Goal: Complete application form: Complete application form

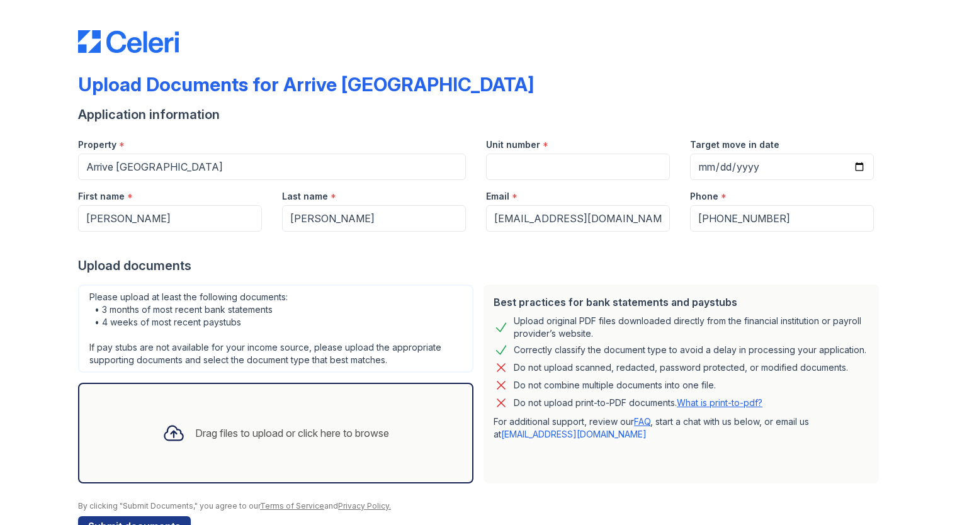
scroll to position [36, 0]
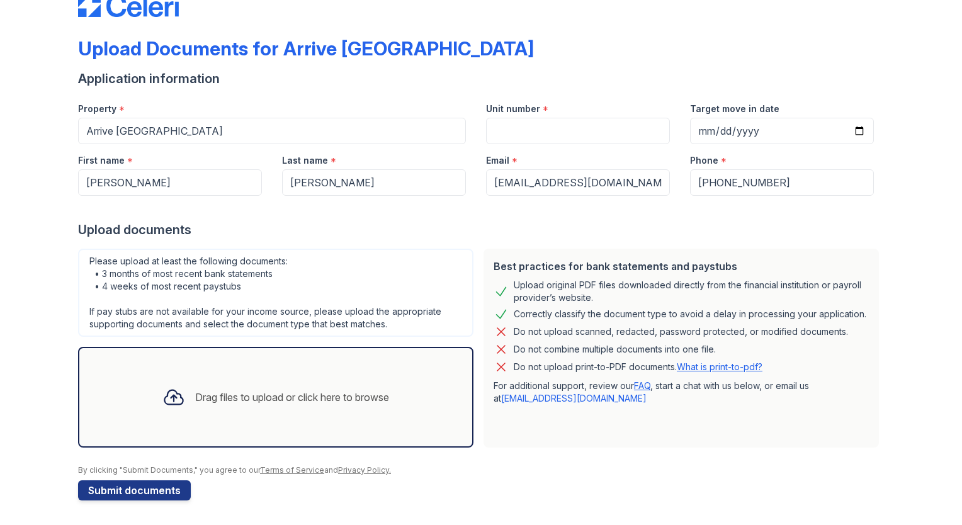
click at [317, 402] on div "Drag files to upload or click here to browse" at bounding box center [292, 397] width 194 height 15
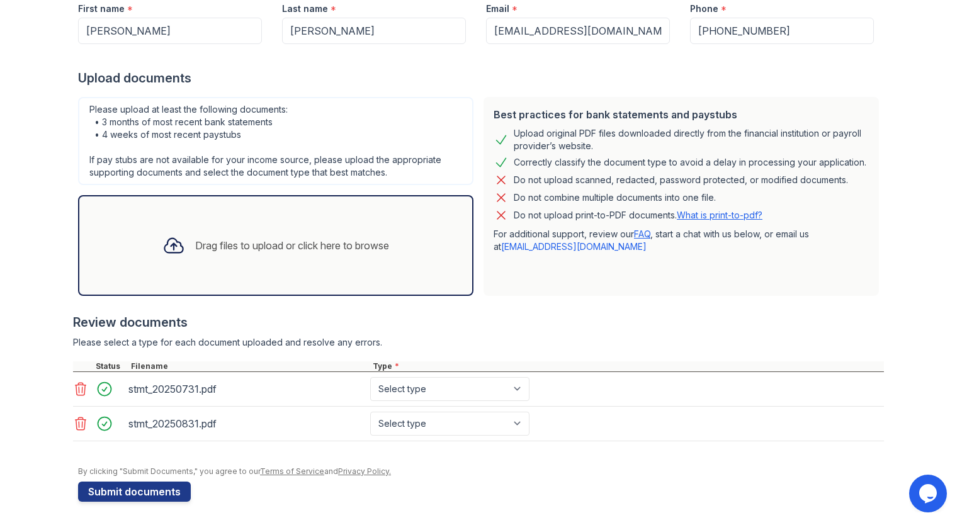
scroll to position [188, 0]
click at [469, 396] on select "Select type Paystub Bank Statement Offer Letter Tax Documents Benefit Award Let…" at bounding box center [449, 389] width 159 height 24
select select "bank_statement"
click at [370, 377] on select "Select type Paystub Bank Statement Offer Letter Tax Documents Benefit Award Let…" at bounding box center [449, 389] width 159 height 24
click at [454, 417] on select "Select type Paystub Bank Statement Offer Letter Tax Documents Benefit Award Let…" at bounding box center [449, 424] width 159 height 24
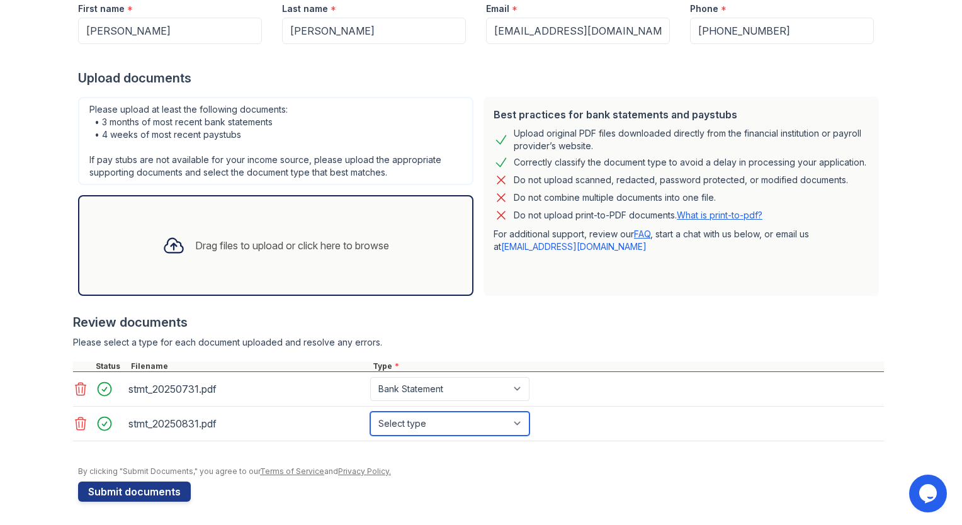
select select "paystub"
click at [370, 412] on select "Select type Paystub Bank Statement Offer Letter Tax Documents Benefit Award Let…" at bounding box center [449, 424] width 159 height 24
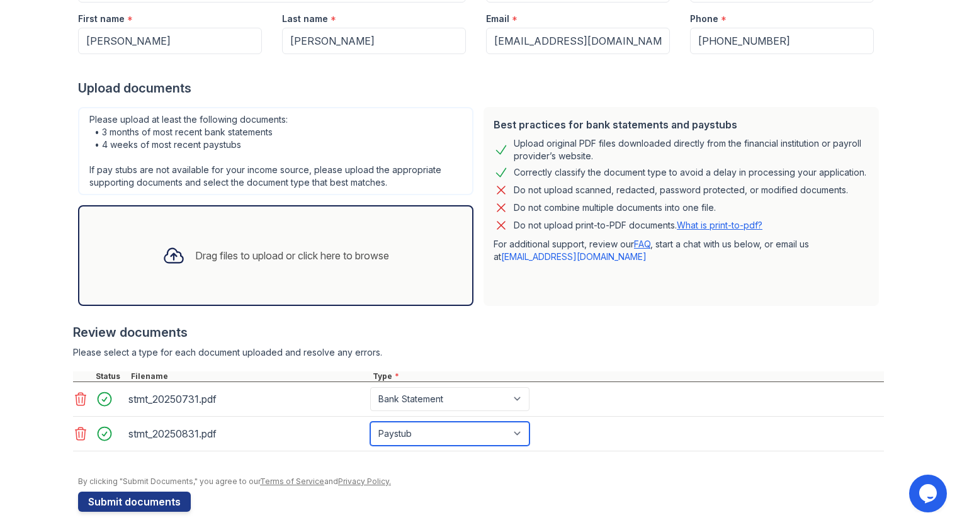
scroll to position [176, 0]
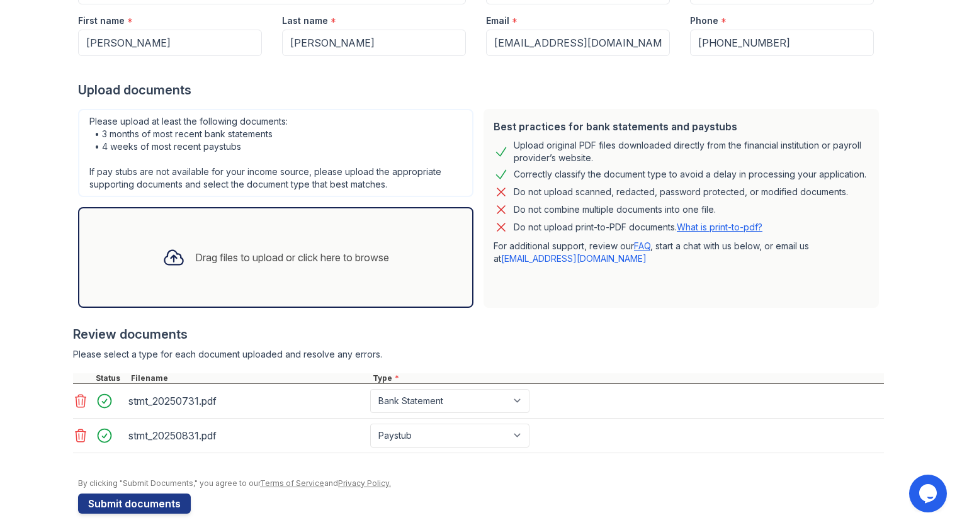
click at [260, 255] on div "Drag files to upload or click here to browse" at bounding box center [292, 257] width 194 height 15
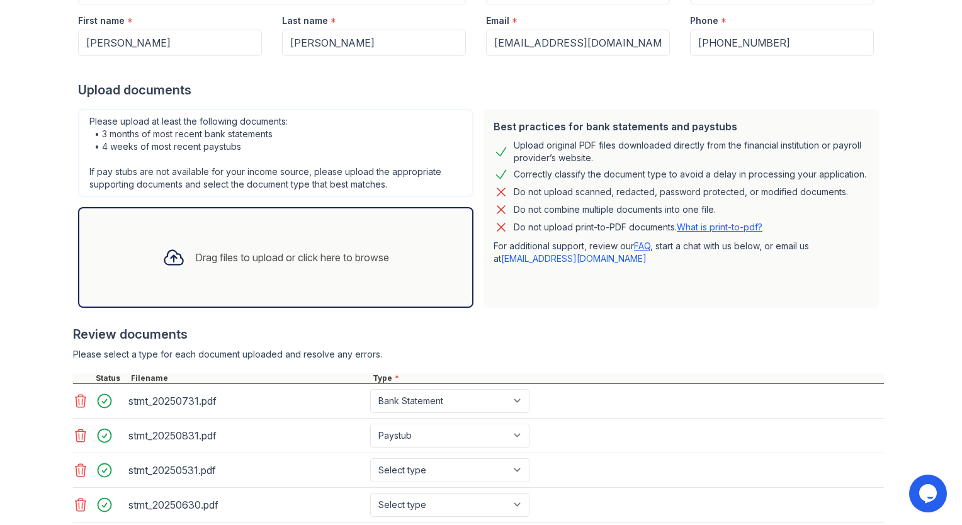
scroll to position [256, 0]
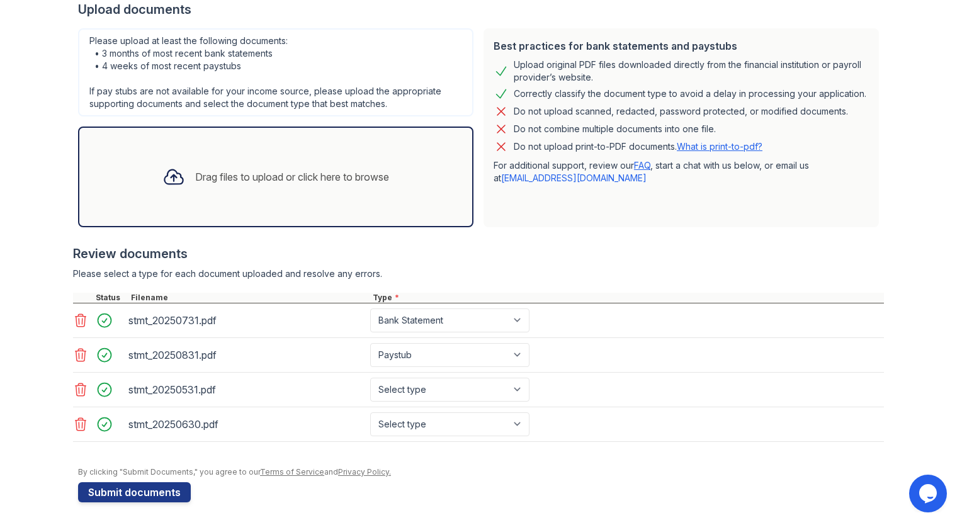
click at [141, 492] on button "Submit documents" at bounding box center [134, 492] width 113 height 20
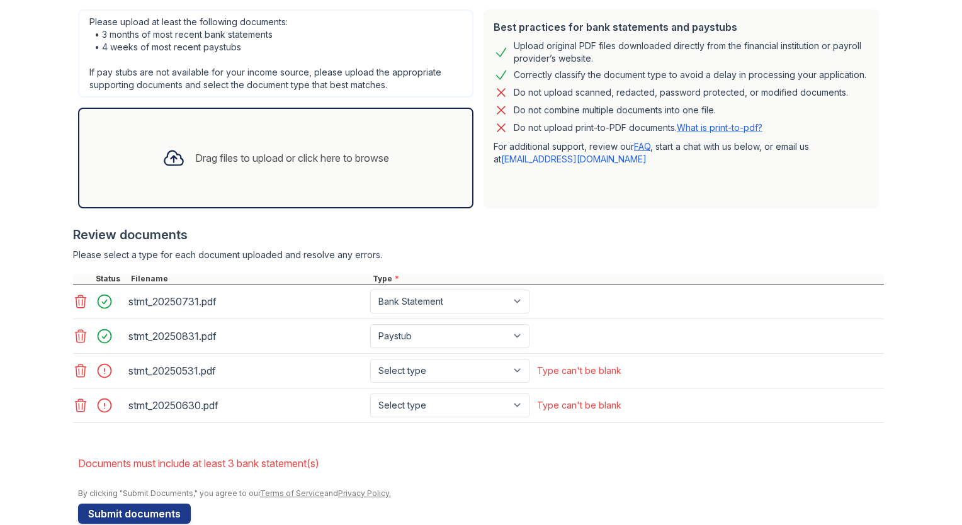
scroll to position [330, 0]
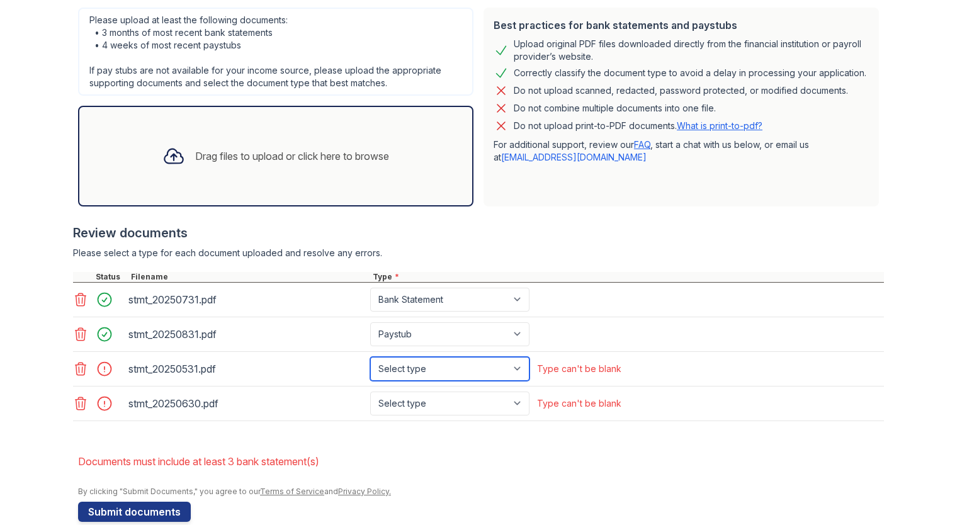
click at [460, 365] on select "Select type Paystub Bank Statement Offer Letter Tax Documents Benefit Award Let…" at bounding box center [449, 369] width 159 height 24
select select "bank_statement"
click at [370, 357] on select "Select type Paystub Bank Statement Offer Letter Tax Documents Benefit Award Let…" at bounding box center [449, 369] width 159 height 24
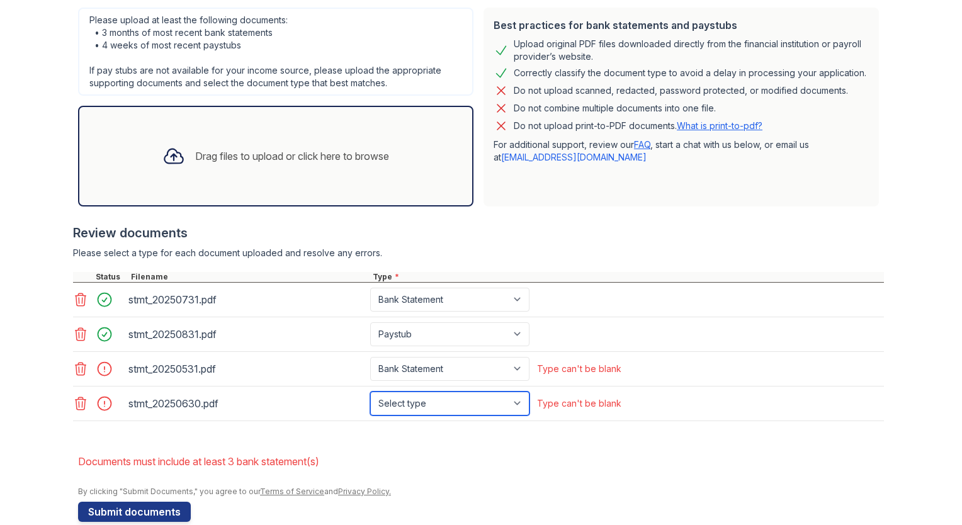
click at [463, 402] on select "Select type Paystub Bank Statement Offer Letter Tax Documents Benefit Award Let…" at bounding box center [449, 404] width 159 height 24
select select "bank_statement"
click at [370, 392] on select "Select type Paystub Bank Statement Offer Letter Tax Documents Benefit Award Let…" at bounding box center [449, 404] width 159 height 24
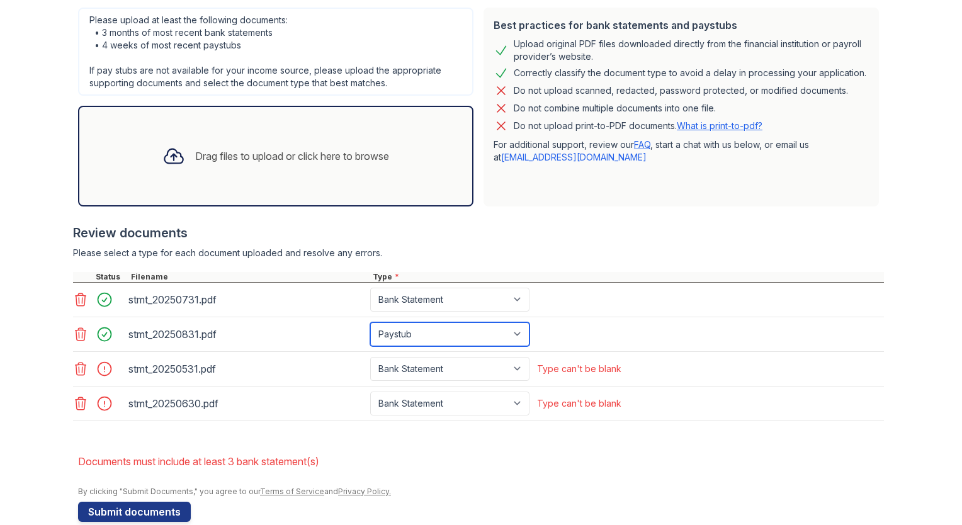
click at [473, 328] on select "Paystub Bank Statement Offer Letter Tax Documents Benefit Award Letter Investme…" at bounding box center [449, 334] width 159 height 24
select select "bank_statement"
click at [370, 322] on select "Paystub Bank Statement Offer Letter Tax Documents Benefit Award Letter Investme…" at bounding box center [449, 334] width 159 height 24
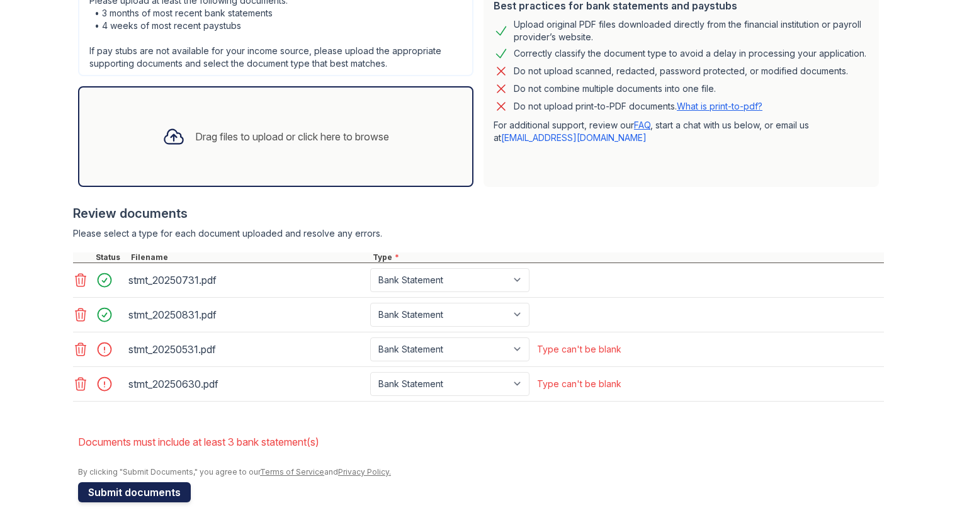
click at [127, 492] on button "Submit documents" at bounding box center [134, 492] width 113 height 20
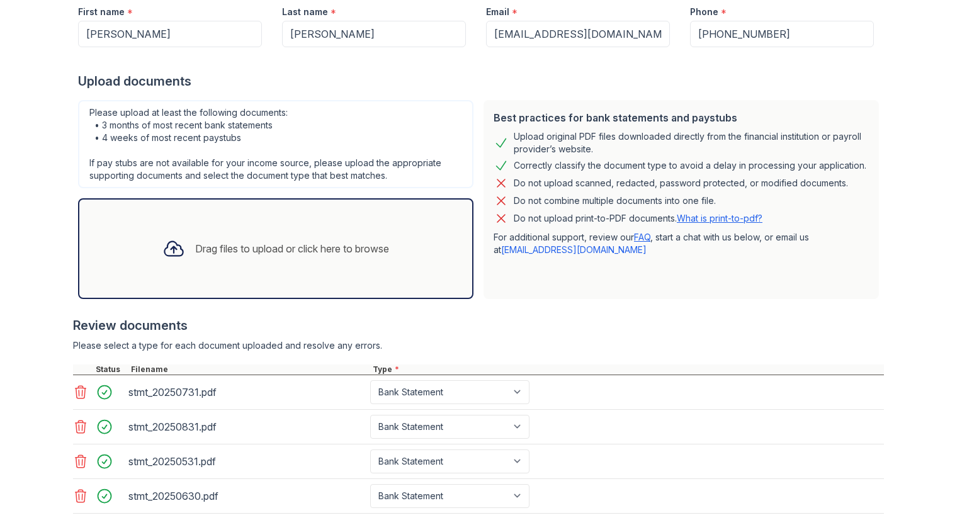
scroll to position [309, 0]
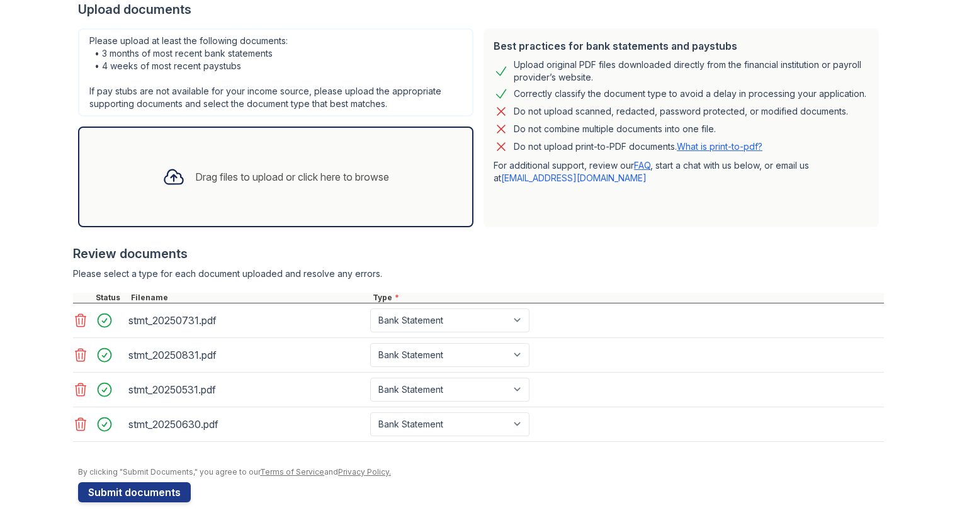
click at [142, 491] on button "Submit documents" at bounding box center [134, 492] width 113 height 20
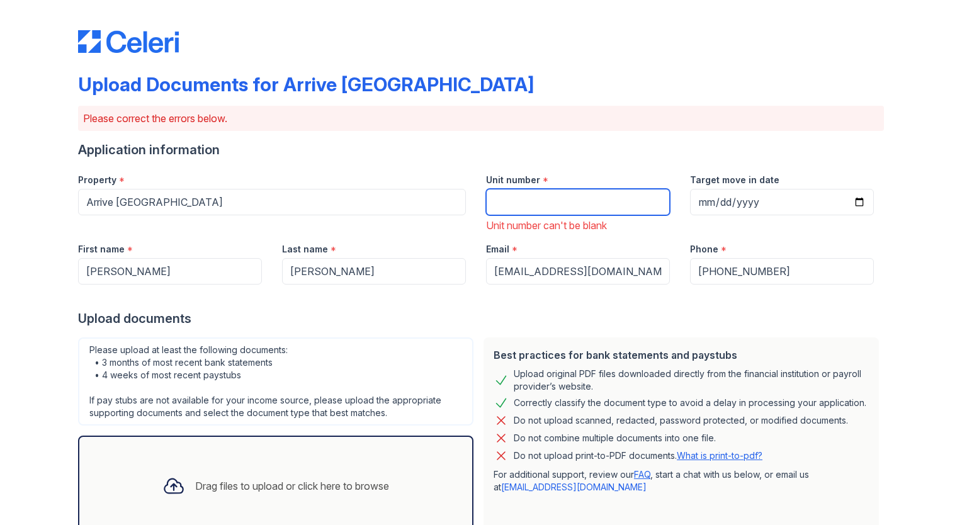
click at [520, 198] on input "Unit number" at bounding box center [578, 202] width 184 height 26
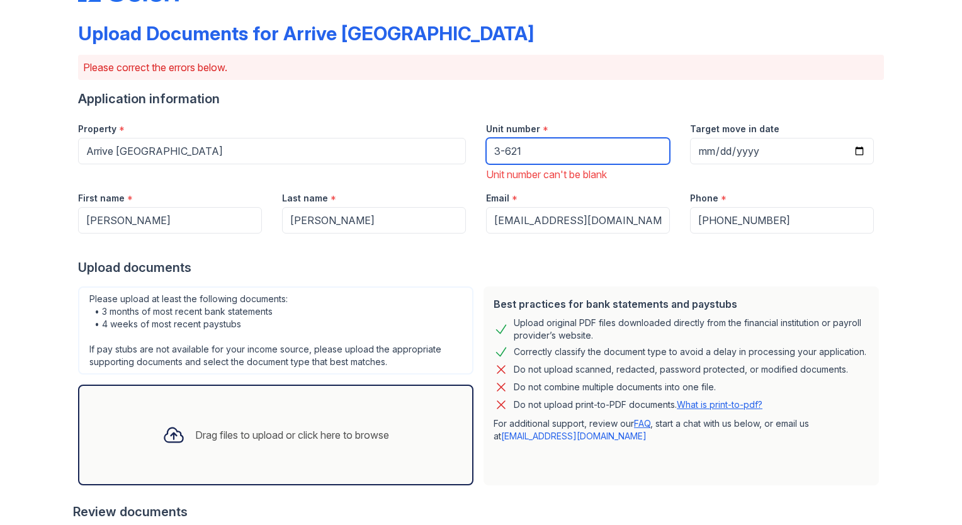
scroll to position [63, 0]
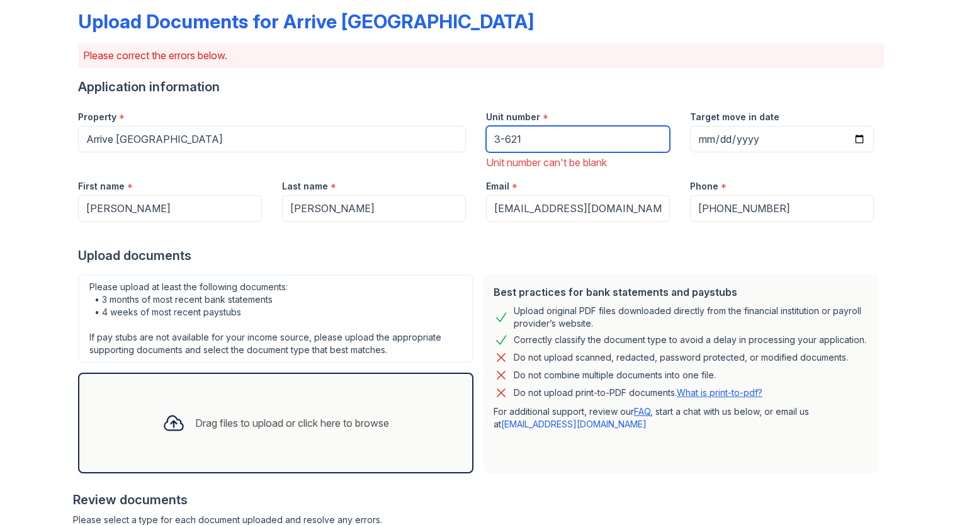
type input "3-621"
click at [754, 137] on input "Target move in date" at bounding box center [782, 139] width 184 height 26
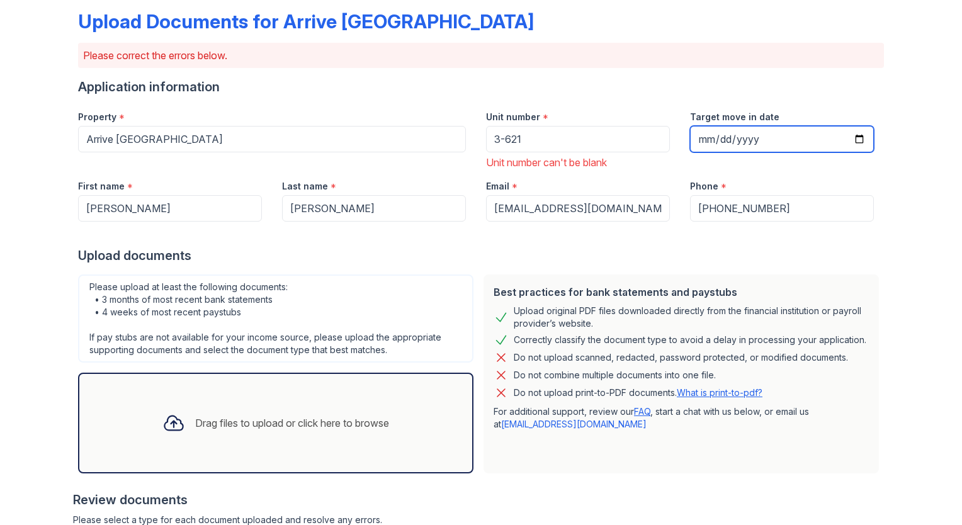
type input "2025-10-01"
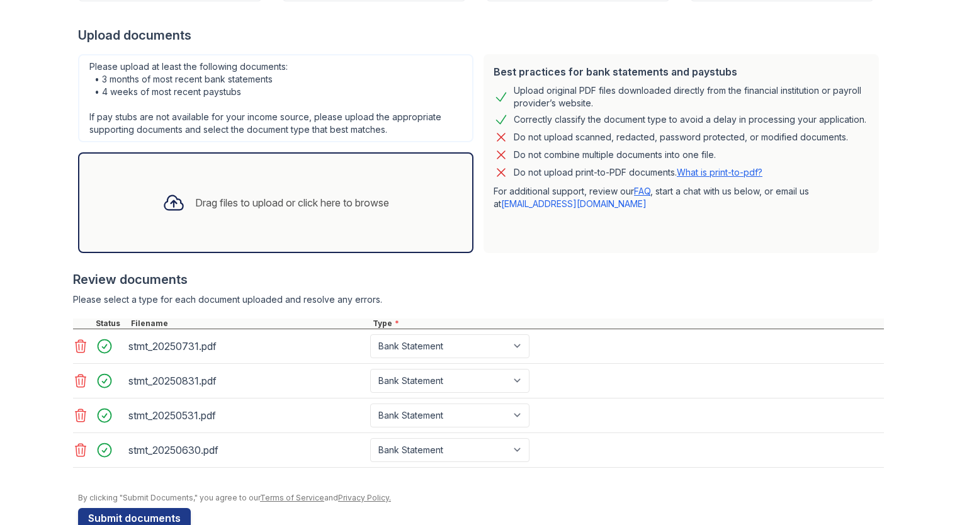
scroll to position [309, 0]
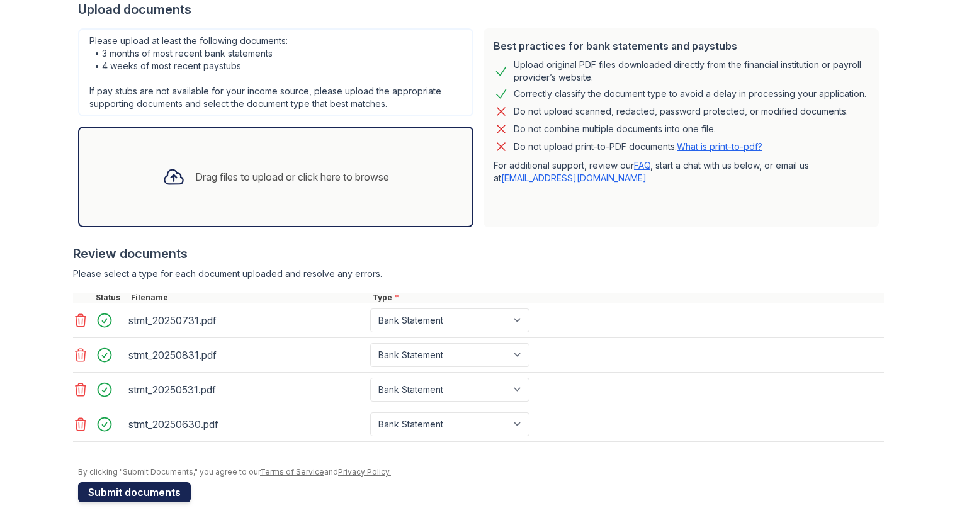
click at [127, 492] on button "Submit documents" at bounding box center [134, 492] width 113 height 20
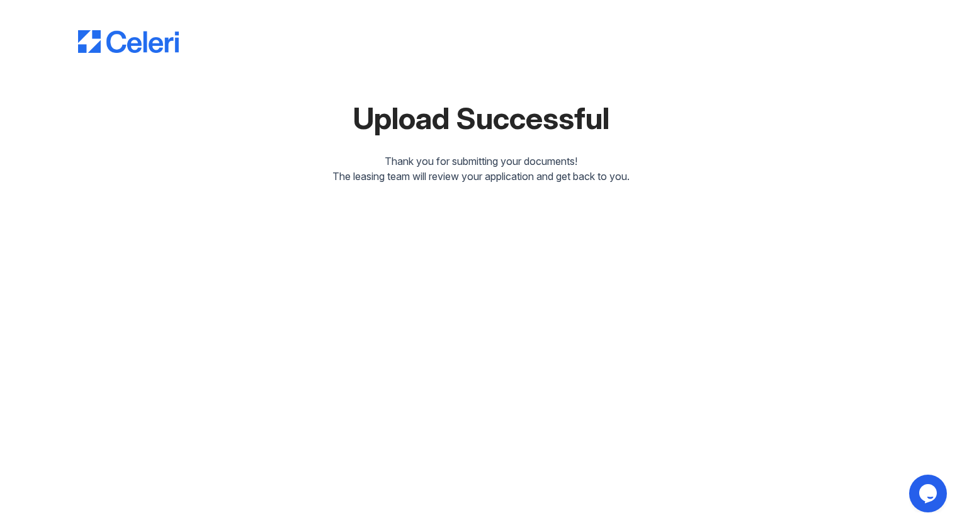
click at [719, 63] on div "Upload Successful Thank you for submitting your documents! The leasing team wil…" at bounding box center [481, 94] width 806 height 179
